Goal: Check status: Check status

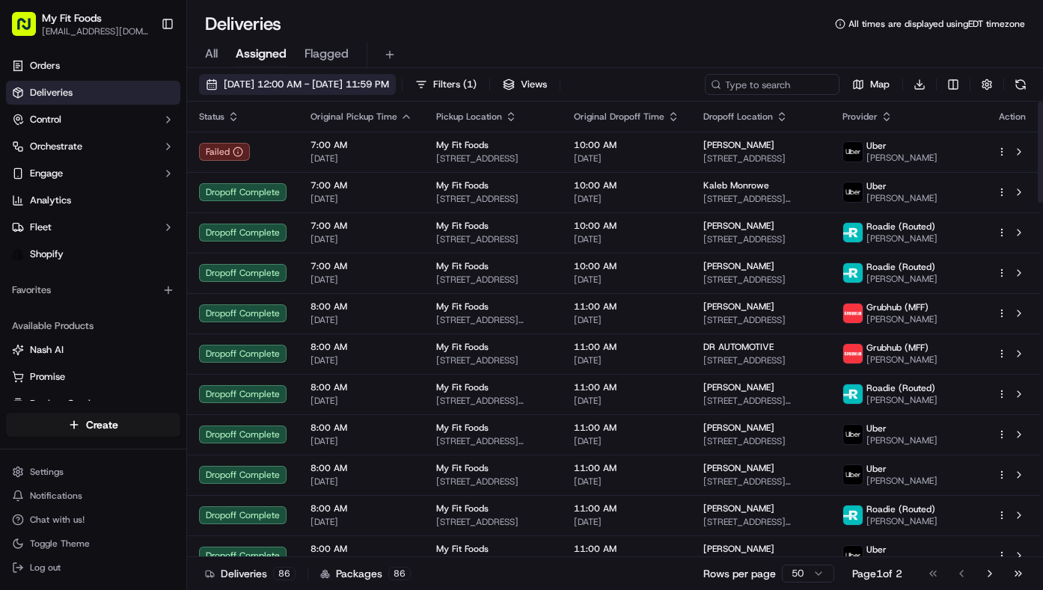
click at [215, 84] on button "[DATE] 12:00 AM - [DATE] 11:59 PM" at bounding box center [297, 84] width 197 height 21
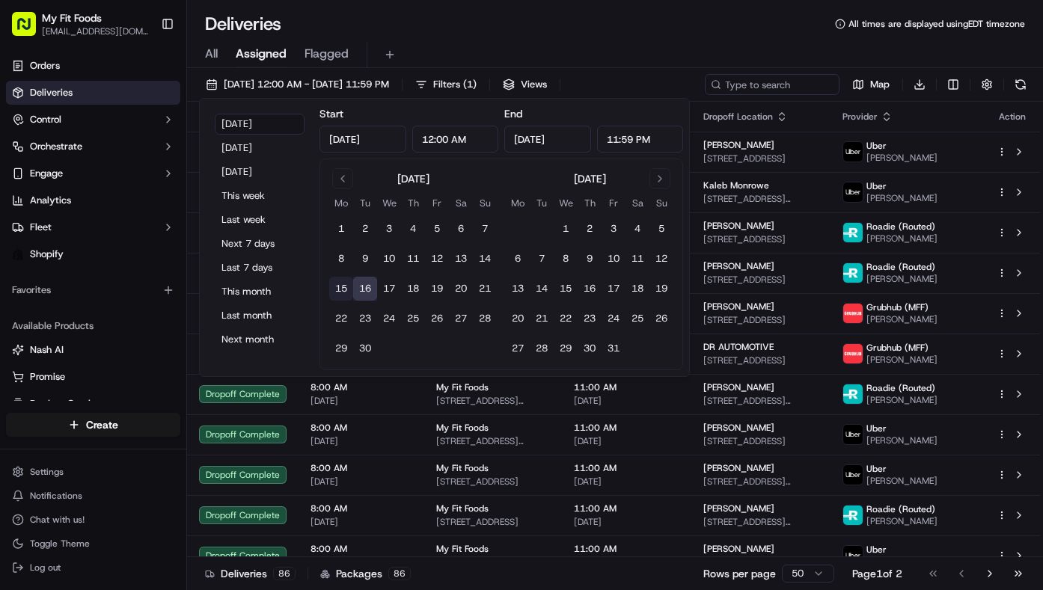
click at [345, 290] on button "15" at bounding box center [341, 289] width 24 height 24
type input "[DATE]"
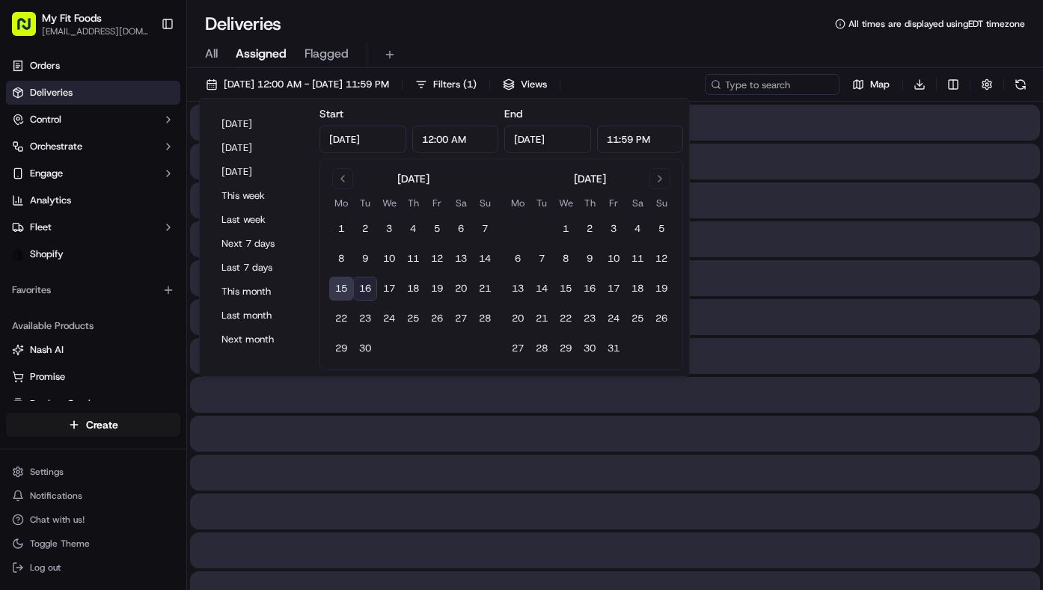
click at [345, 290] on button "15" at bounding box center [341, 289] width 24 height 24
click at [344, 292] on button "15" at bounding box center [341, 289] width 24 height 24
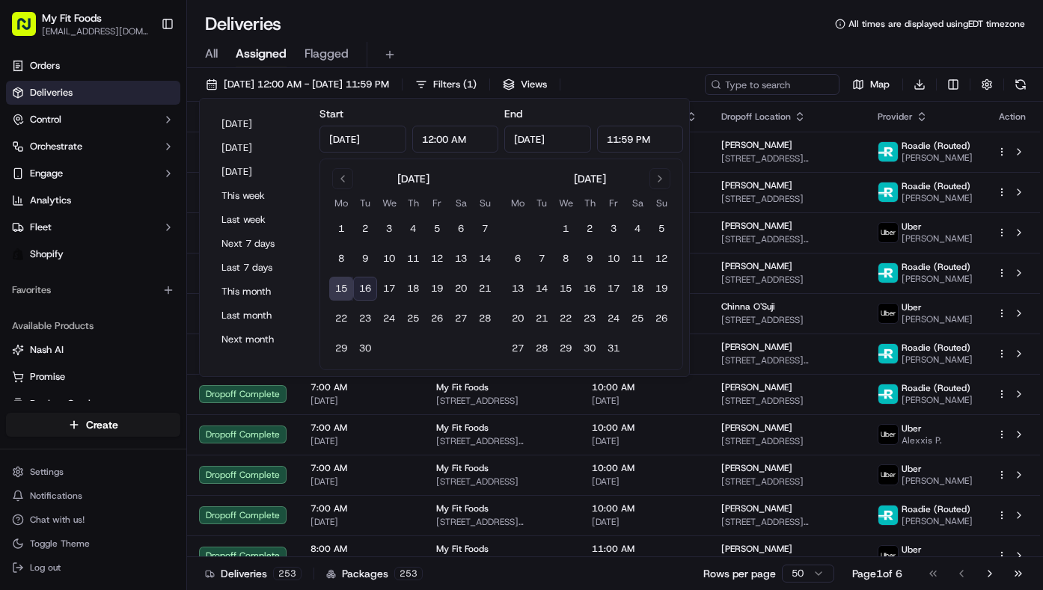
click at [650, 14] on div "Deliveries All times are displayed using EDT timezone" at bounding box center [615, 24] width 856 height 24
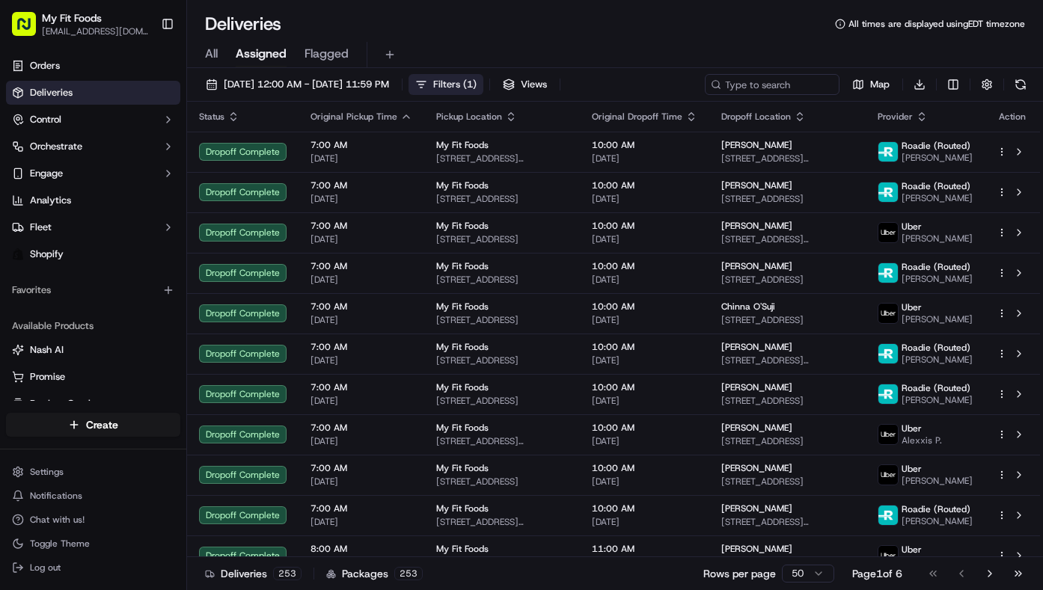
click at [483, 82] on button "Filters ( 1 )" at bounding box center [445, 84] width 75 height 21
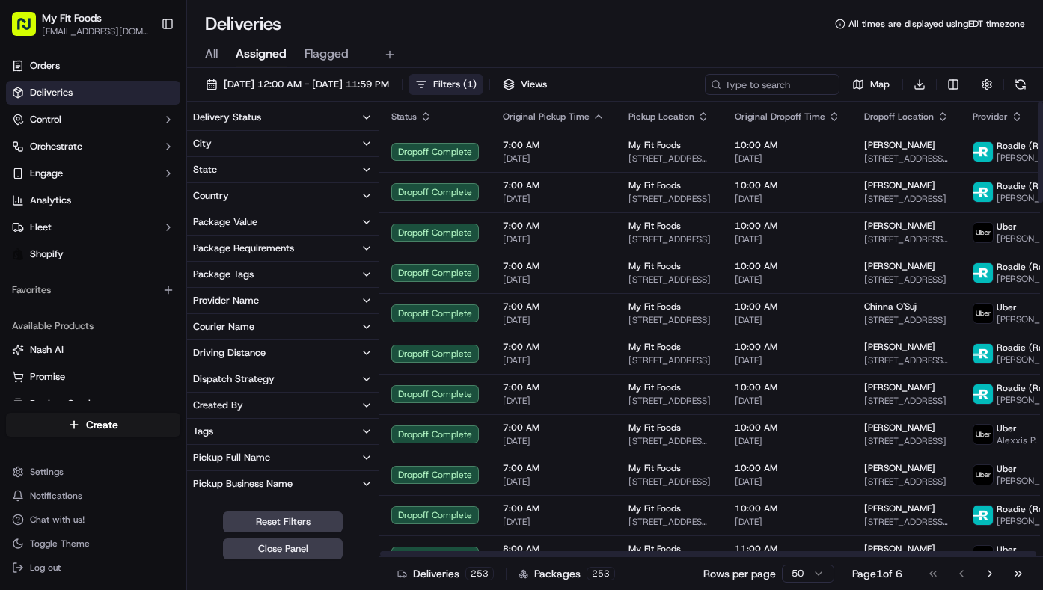
click at [269, 125] on button "Delivery Status" at bounding box center [283, 117] width 192 height 25
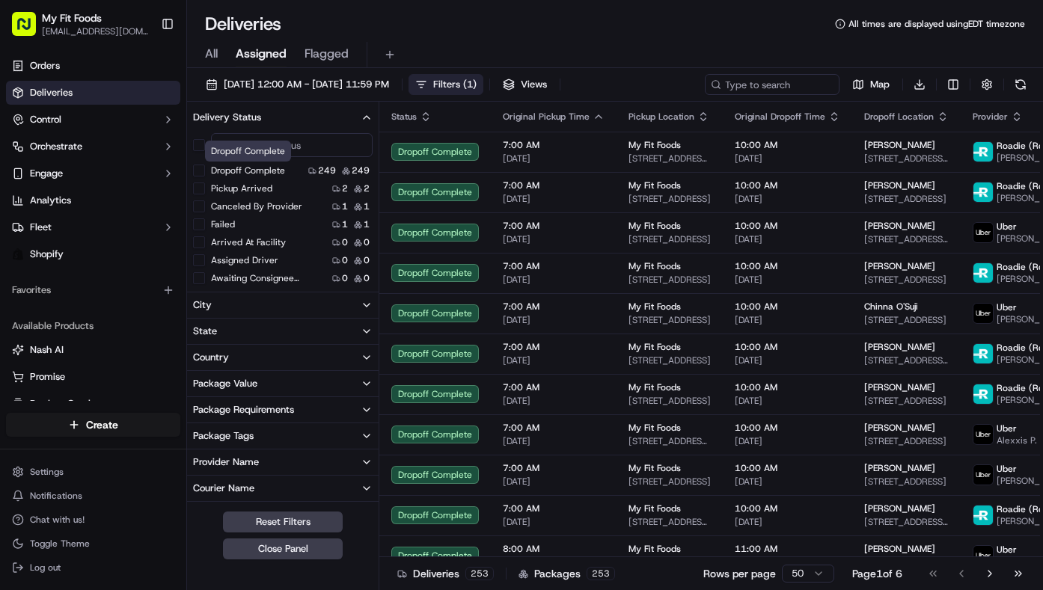
click at [254, 168] on label "Dropoff Complete" at bounding box center [248, 171] width 74 height 12
click at [205, 168] on button "Dropoff Complete" at bounding box center [199, 171] width 12 height 12
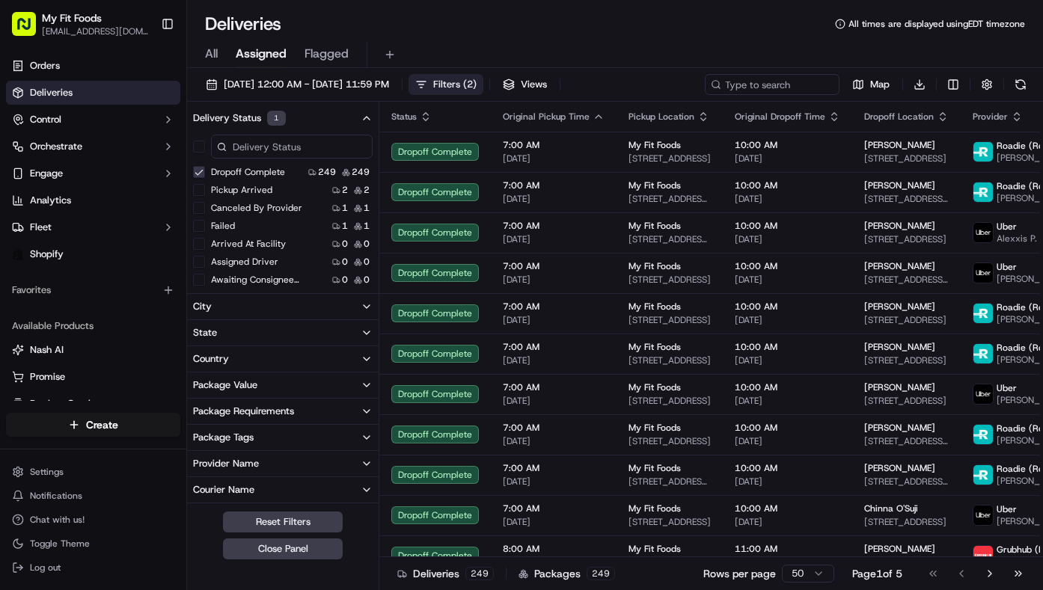
click at [221, 436] on div "Package Tags" at bounding box center [223, 437] width 61 height 13
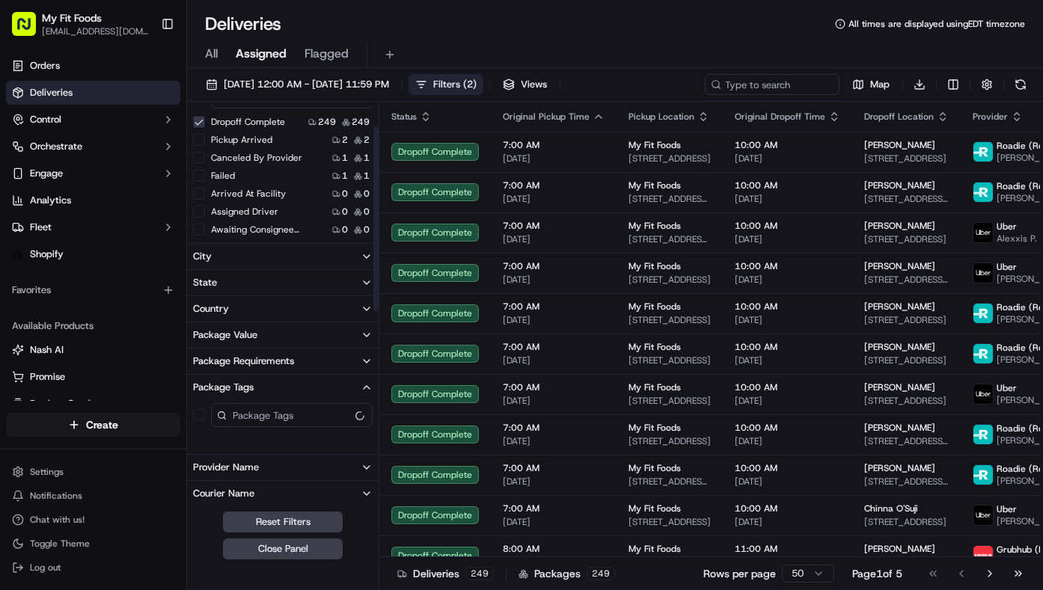
scroll to position [65, 0]
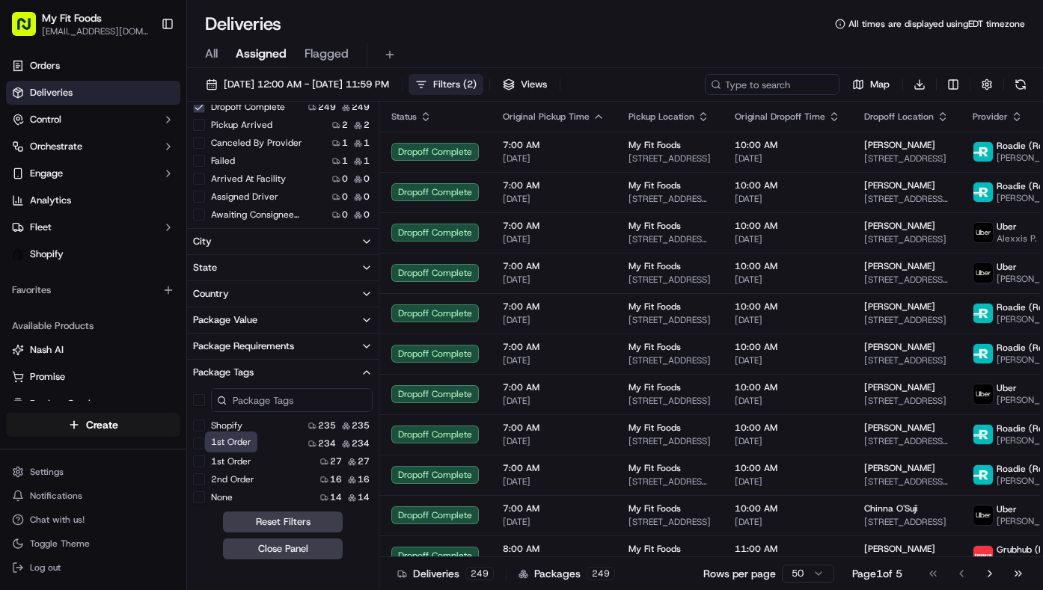
click at [237, 462] on label "1st Order" at bounding box center [231, 462] width 40 height 12
click at [205, 462] on Order "1st Order" at bounding box center [199, 462] width 12 height 12
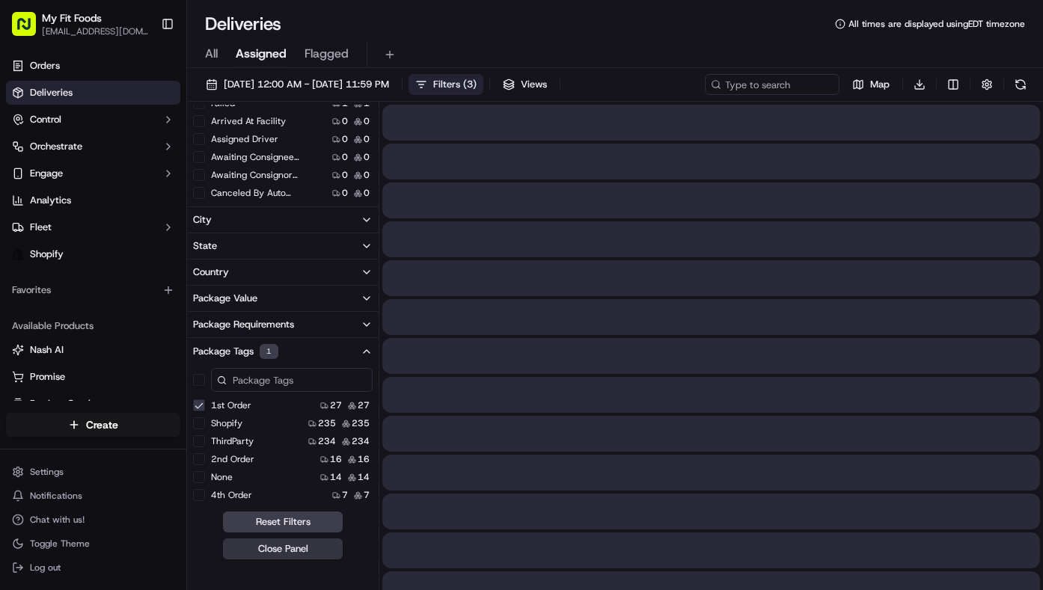
click at [262, 549] on button "Close Panel" at bounding box center [283, 549] width 120 height 21
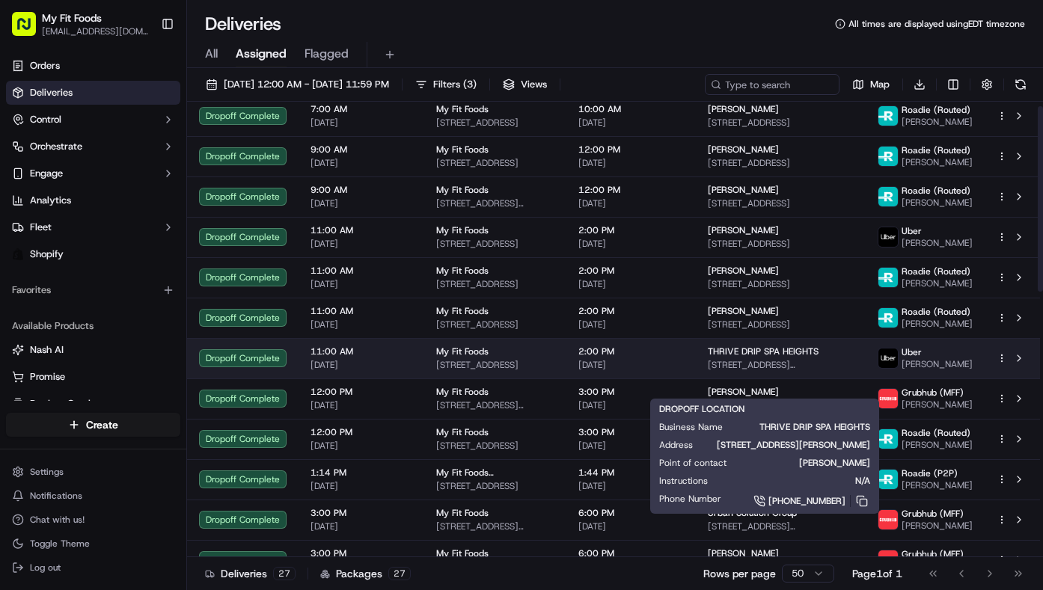
scroll to position [0, 0]
